Goal: Information Seeking & Learning: Check status

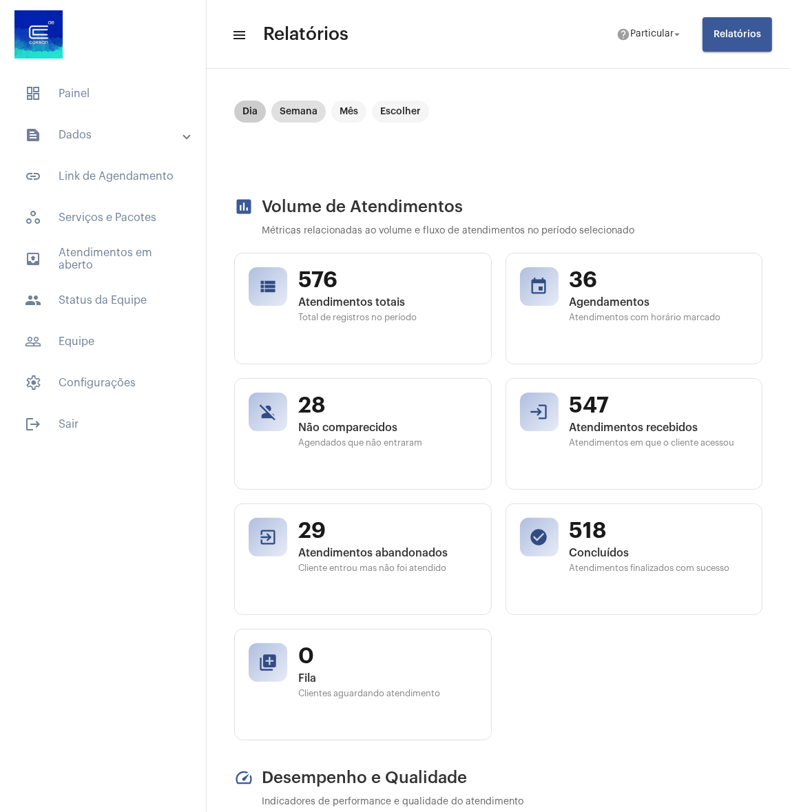
click at [254, 105] on mat-chip "Dia" at bounding box center [250, 112] width 32 height 22
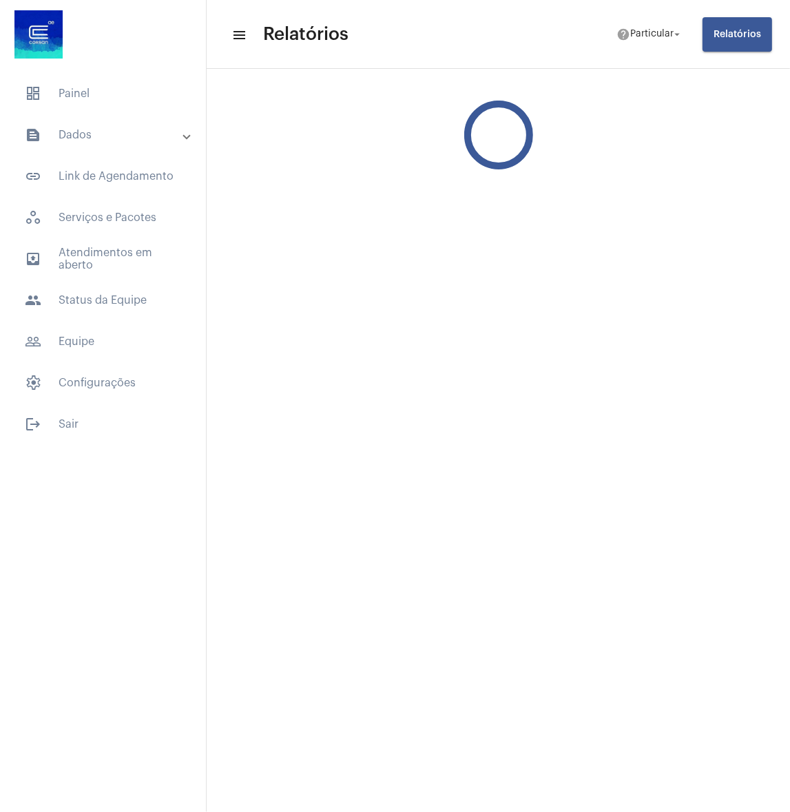
click at [254, 105] on div at bounding box center [499, 135] width 584 height 124
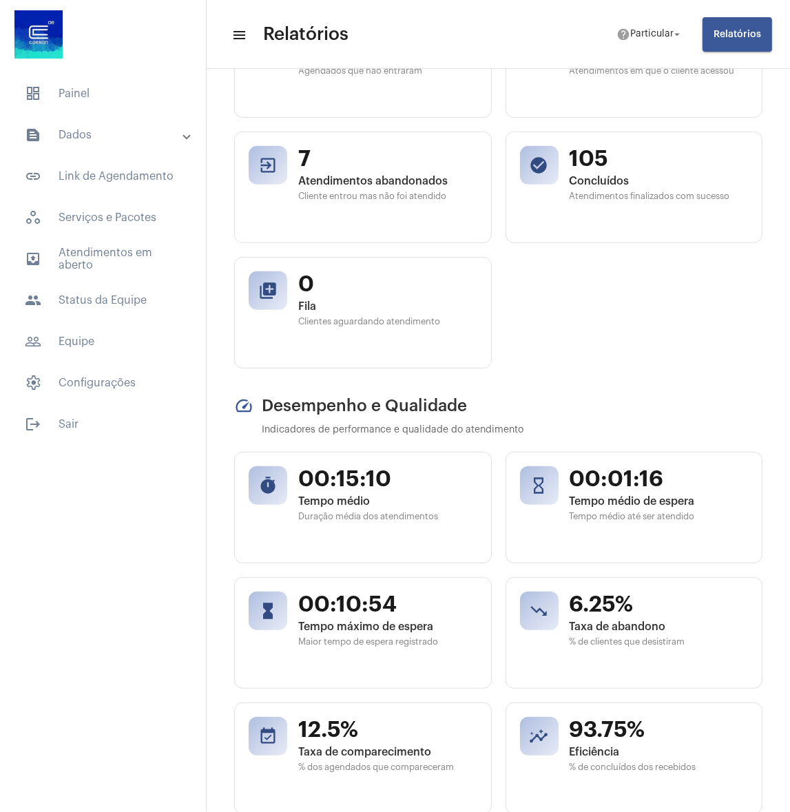
scroll to position [620, 0]
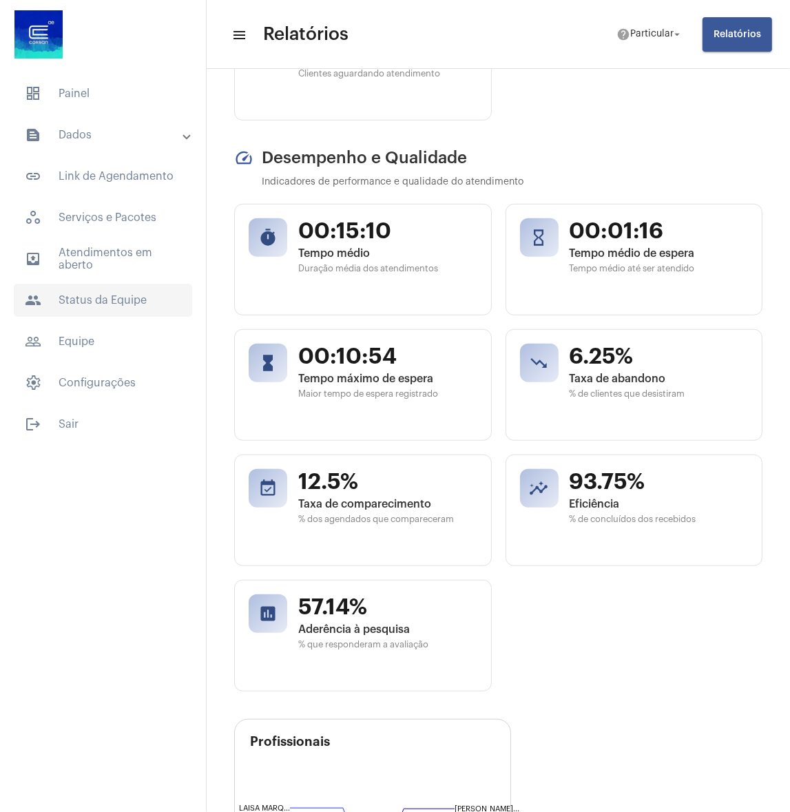
click at [84, 287] on span "people Status da Equipe" at bounding box center [103, 300] width 178 height 33
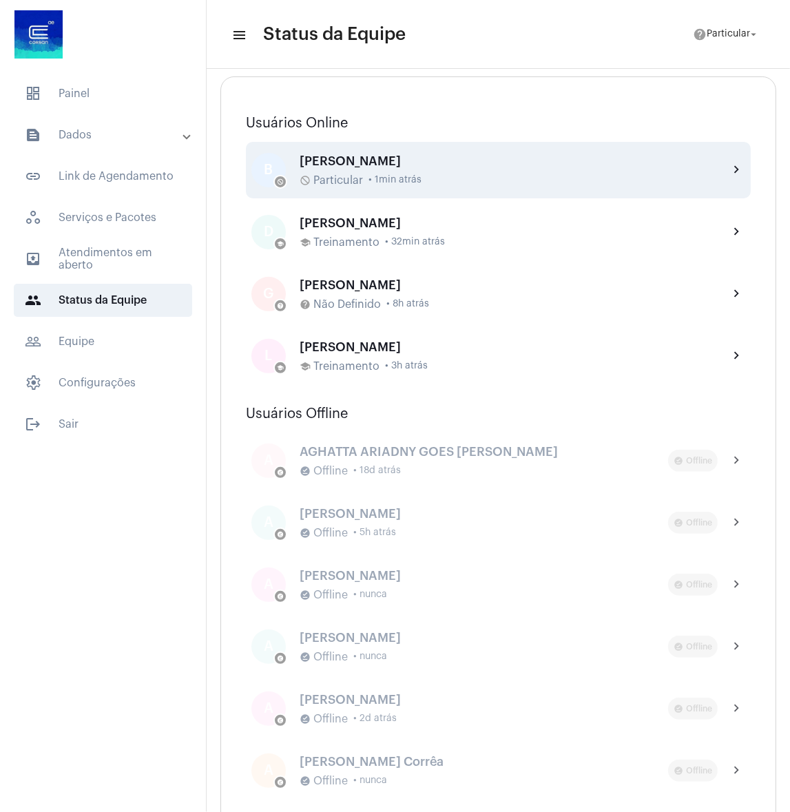
scroll to position [468, 0]
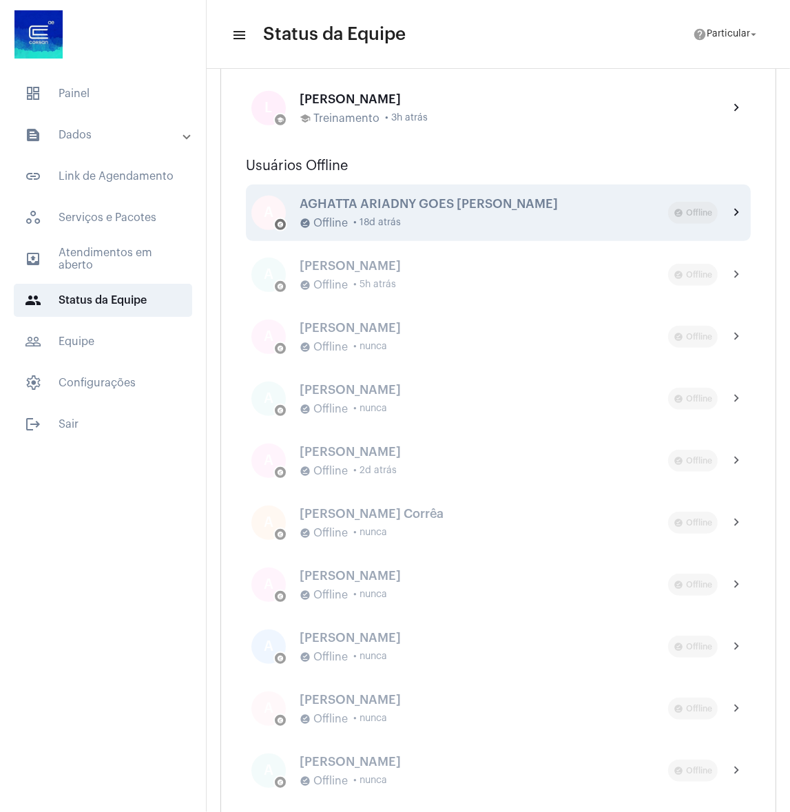
click at [356, 233] on div "A offline_pin AGHATTA ARIADNY GOES BERNARDINI offline_pin Offline • 18d atrás o…" at bounding box center [498, 213] width 505 height 57
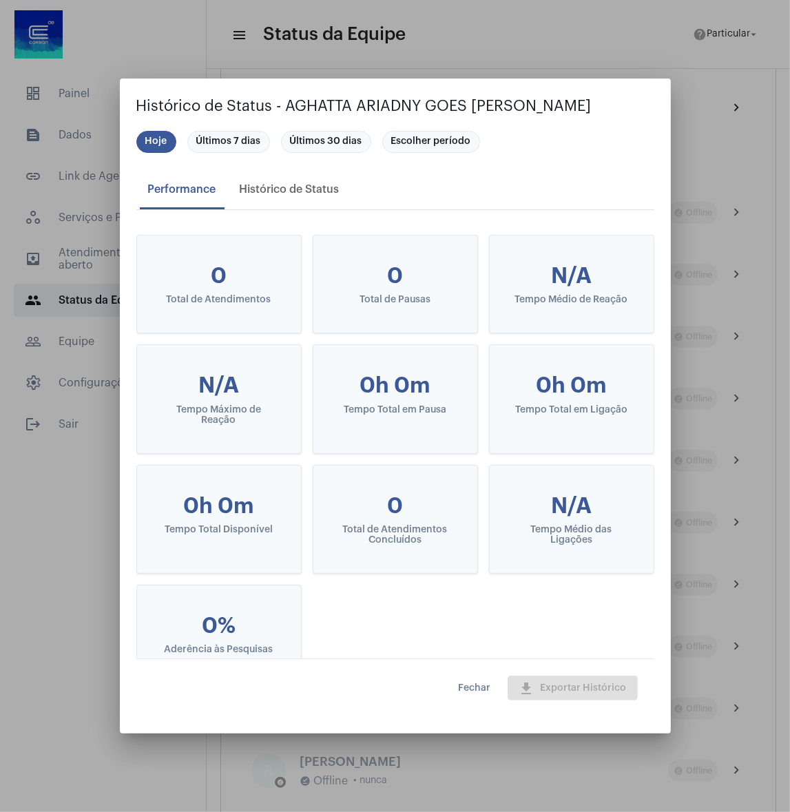
click at [482, 673] on mat-dialog-actions "Fechar download Exportar Histórico" at bounding box center [395, 688] width 518 height 59
click at [480, 680] on button "Fechar" at bounding box center [475, 688] width 54 height 25
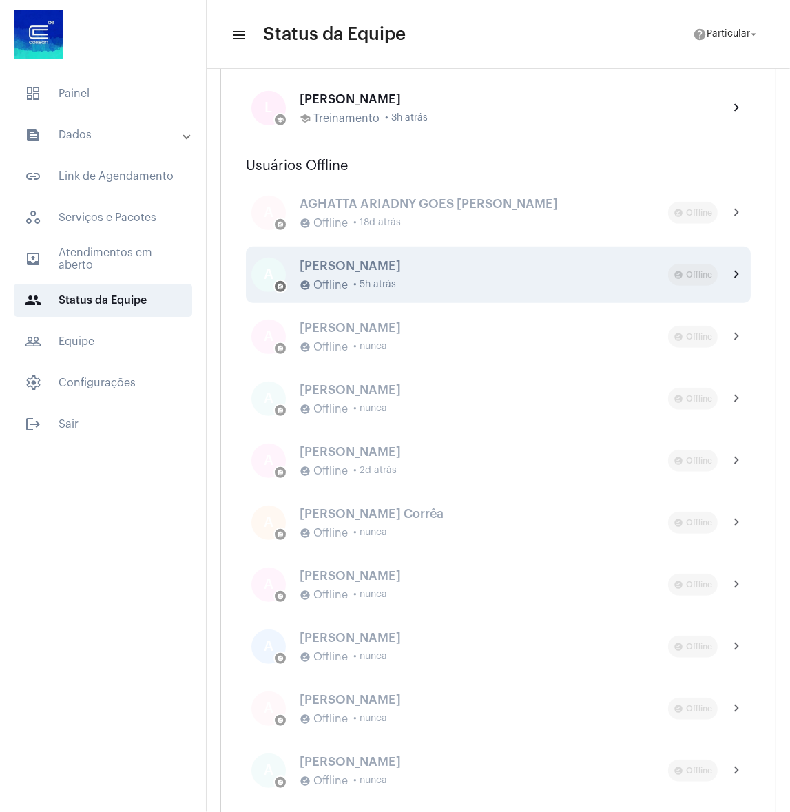
click at [396, 280] on div "offline_pin Offline • 5h atrás" at bounding box center [484, 285] width 369 height 12
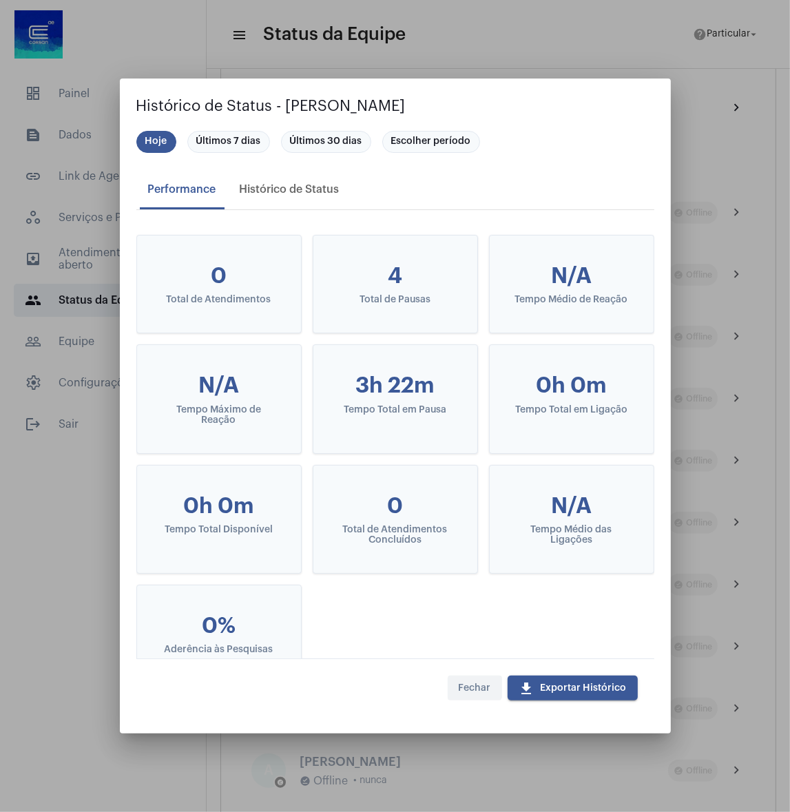
click at [468, 682] on button "Fechar" at bounding box center [475, 688] width 54 height 25
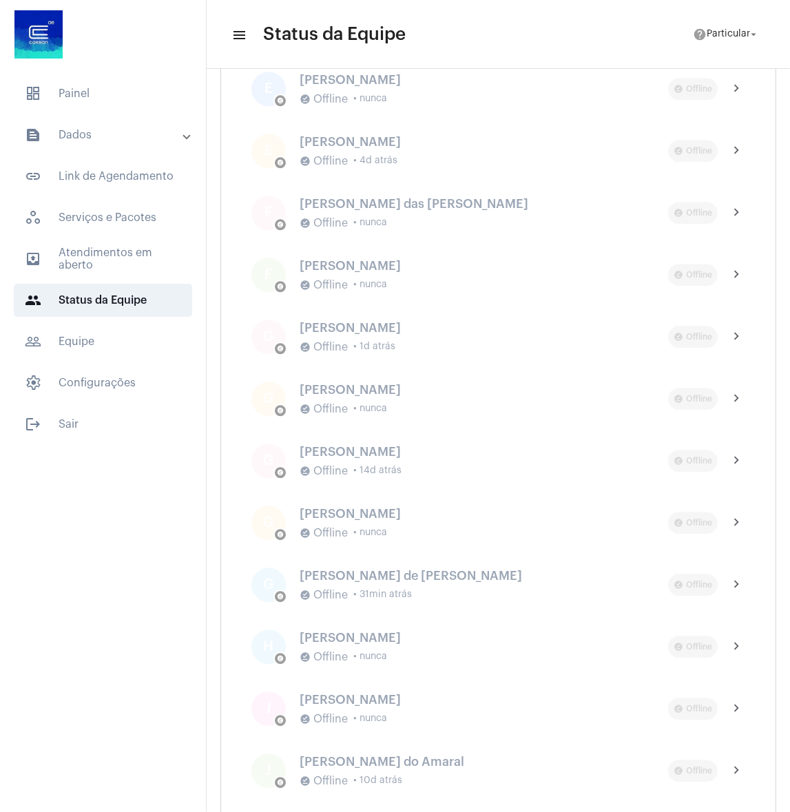
scroll to position [2825, 0]
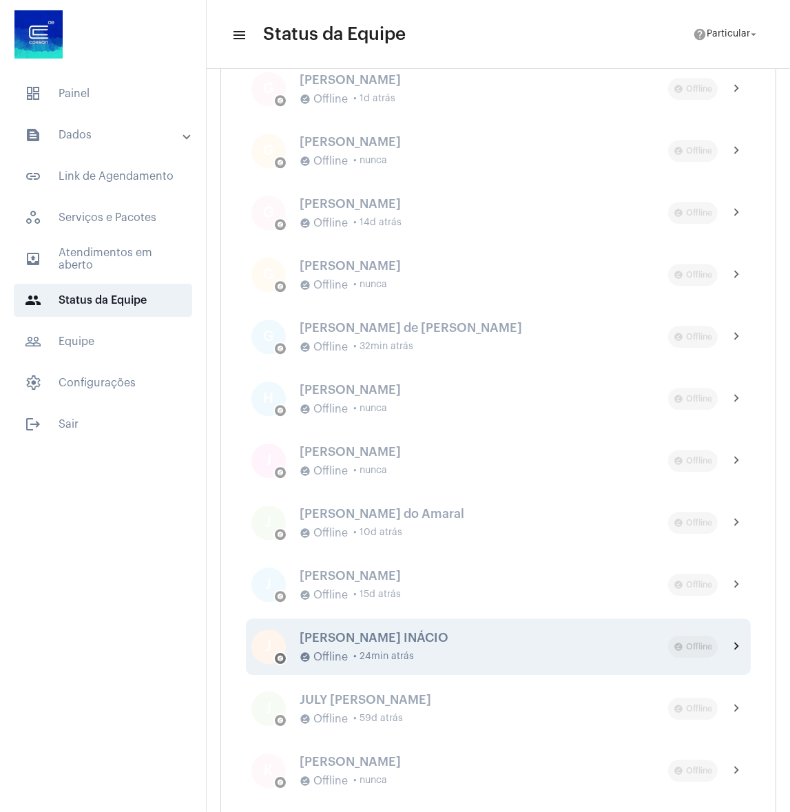
click at [399, 623] on div "J offline_pin JULIANA MOROZOLI INÁCIO offline_pin Offline • 24min atrás offline…" at bounding box center [498, 647] width 505 height 57
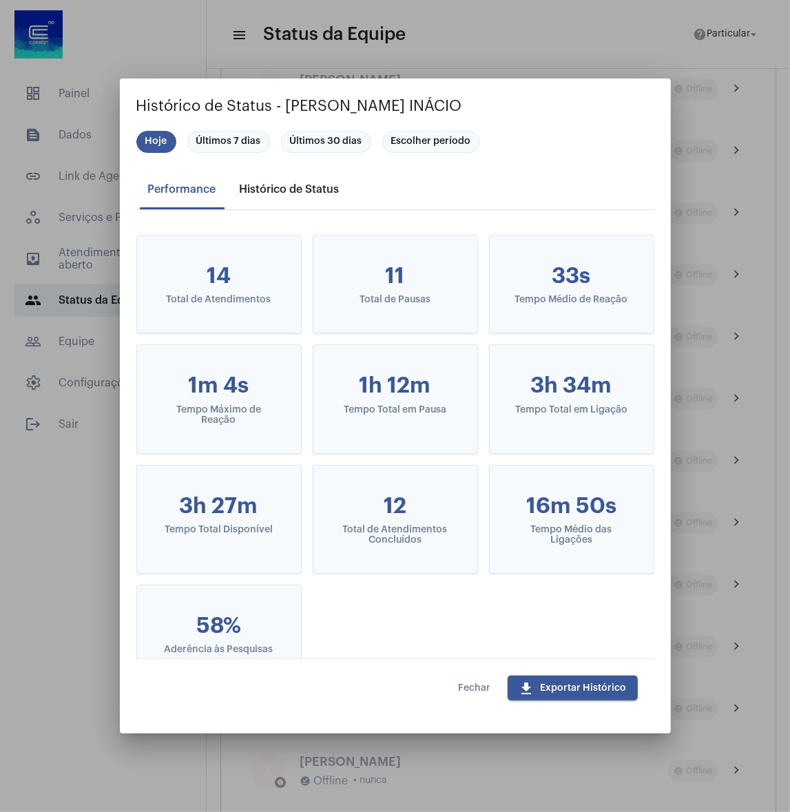
click at [300, 184] on div "Histórico de Status" at bounding box center [290, 189] width 100 height 12
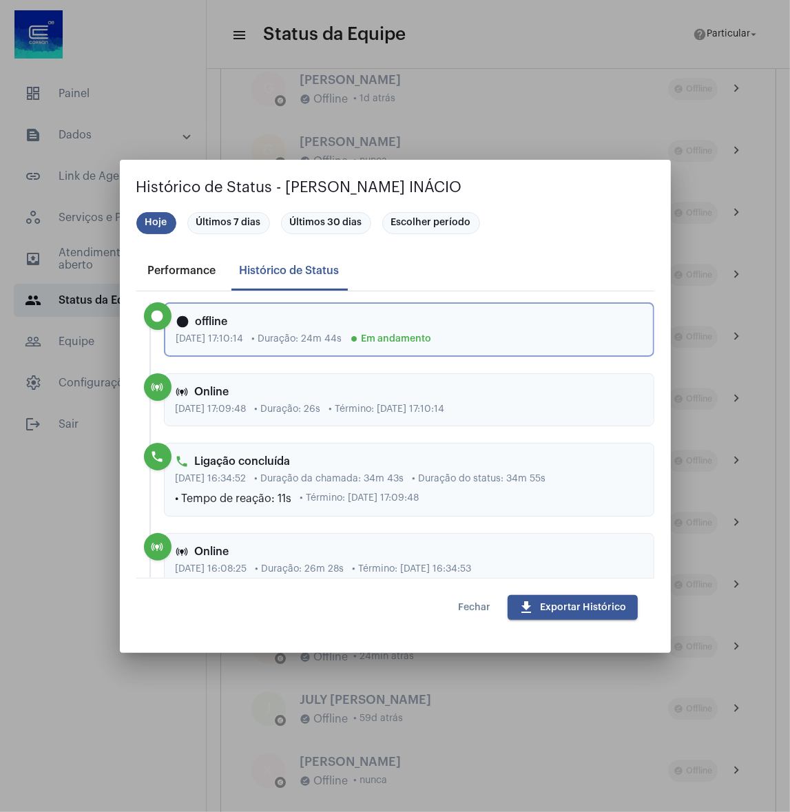
click at [207, 265] on div "Performance" at bounding box center [182, 271] width 68 height 12
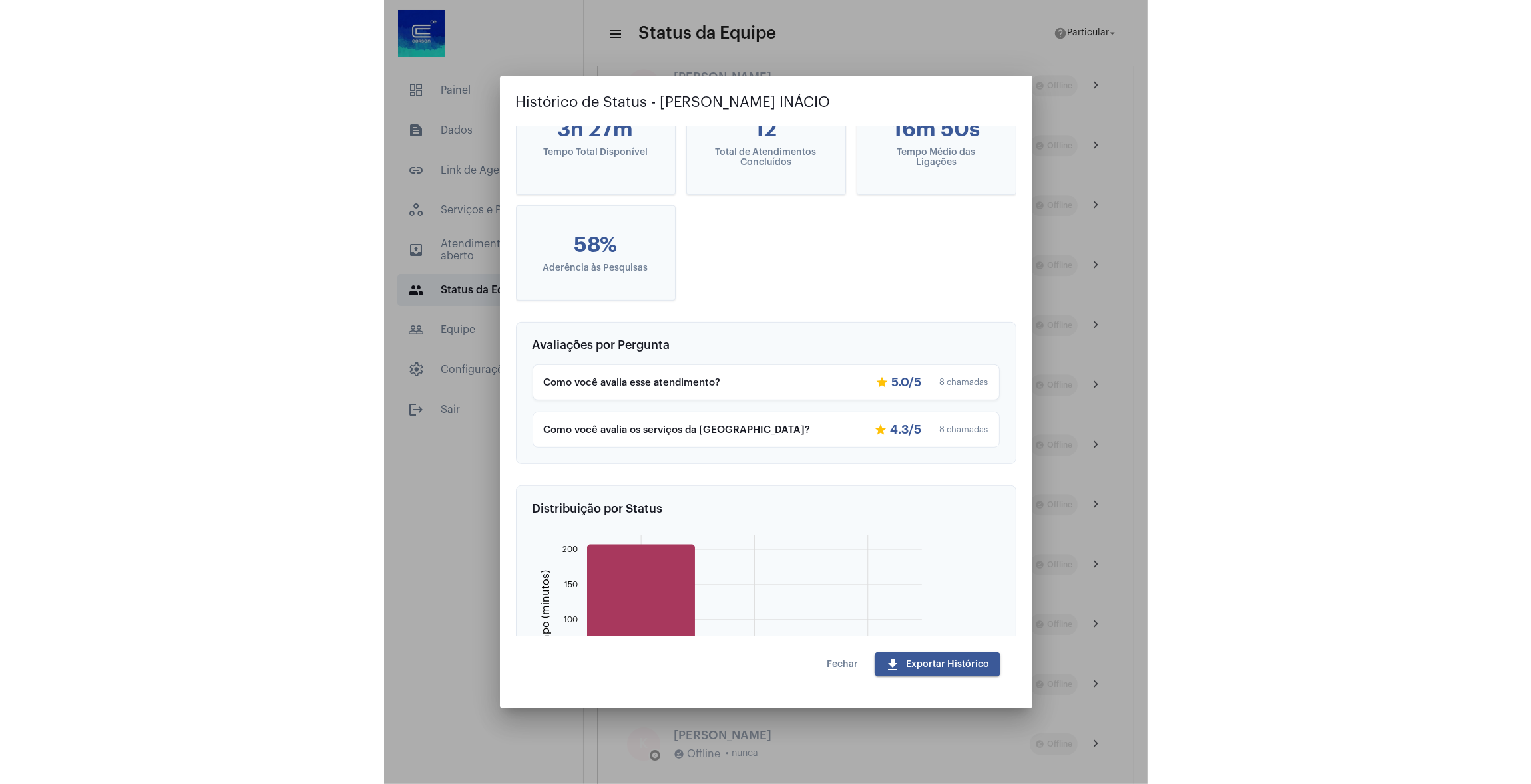
scroll to position [0, 0]
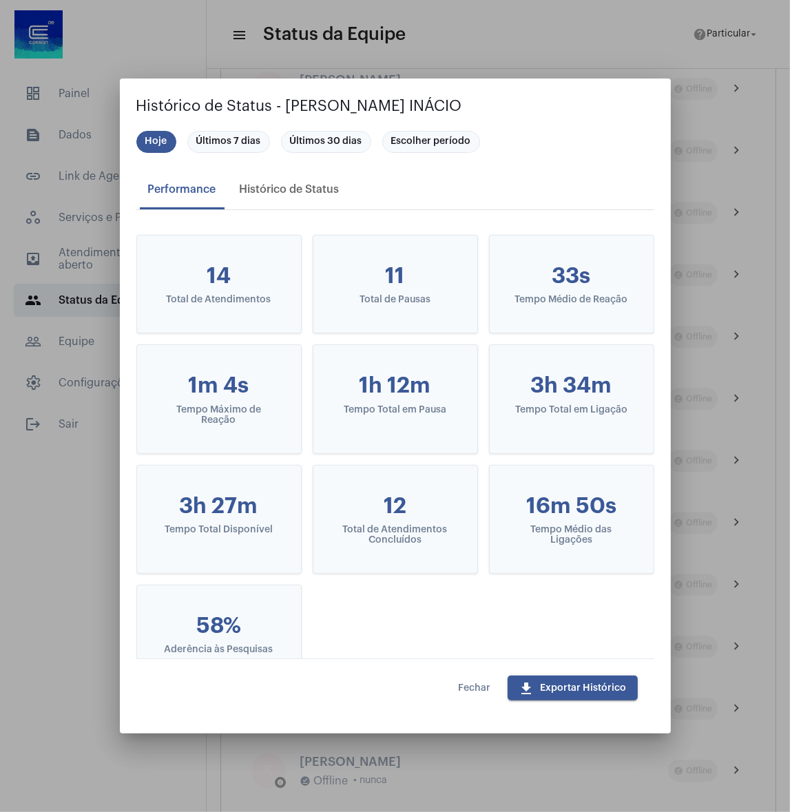
click at [454, 694] on button "Fechar" at bounding box center [475, 688] width 54 height 25
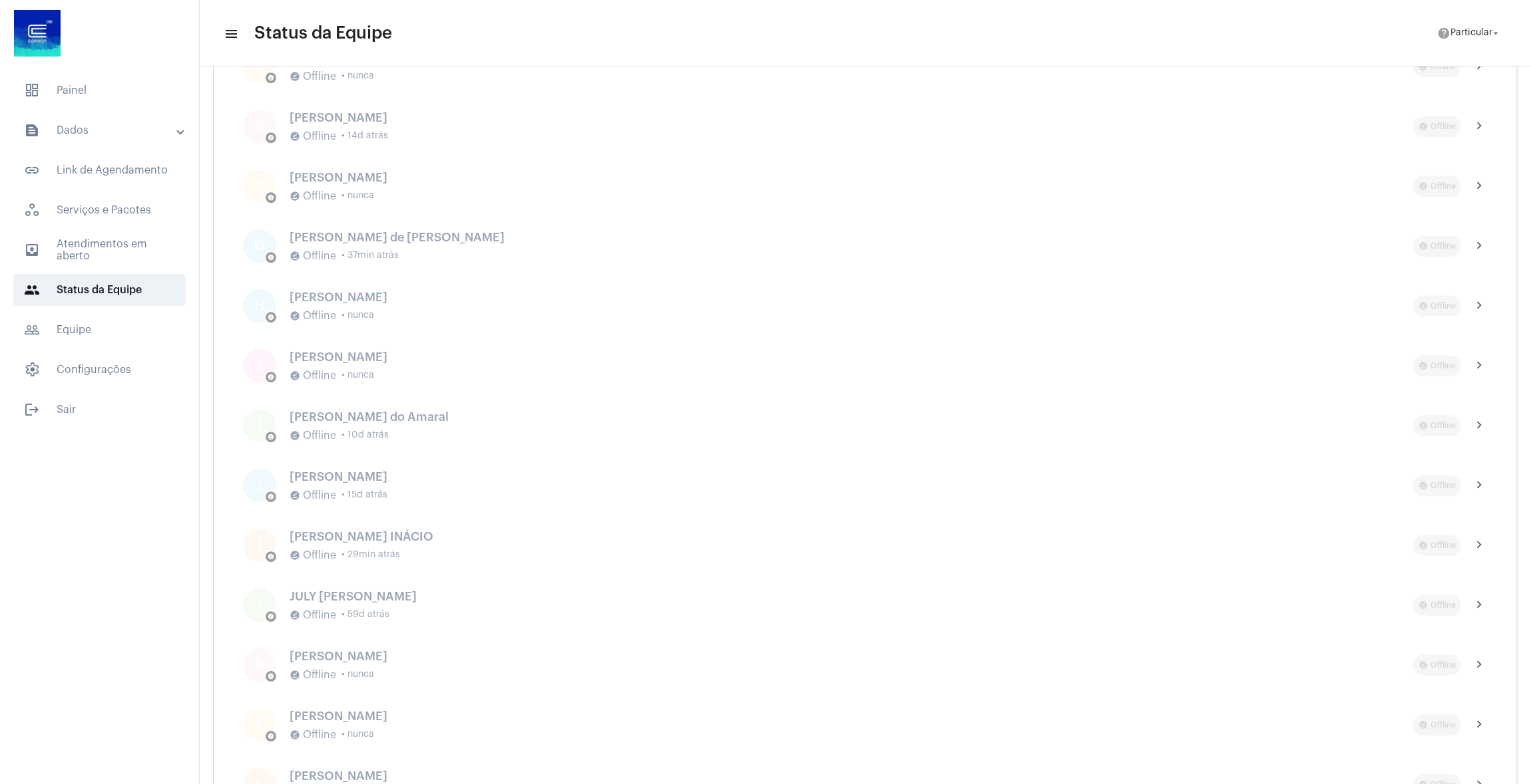
scroll to position [2649, 0]
